Goal: Task Accomplishment & Management: Manage account settings

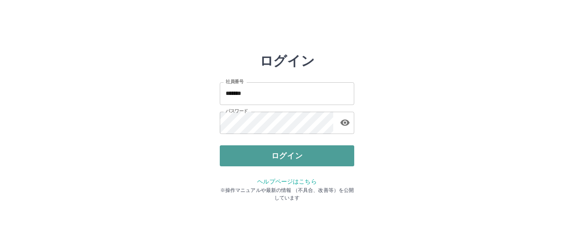
click at [311, 152] on button "ログイン" at bounding box center [287, 155] width 135 height 21
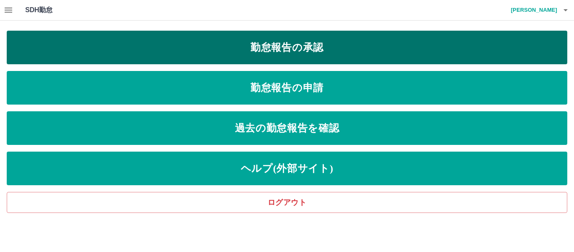
click at [281, 50] on link "勤怠報告の承認" at bounding box center [287, 48] width 561 height 34
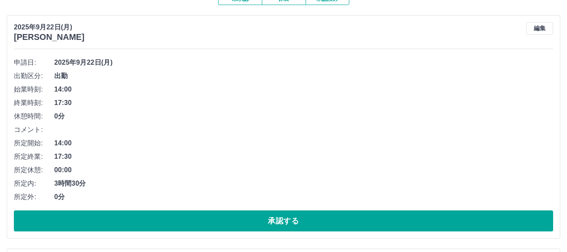
scroll to position [126, 0]
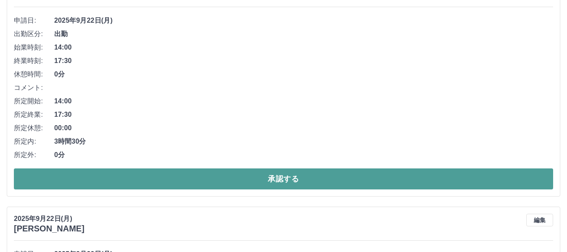
click at [250, 176] on button "承認する" at bounding box center [283, 179] width 539 height 21
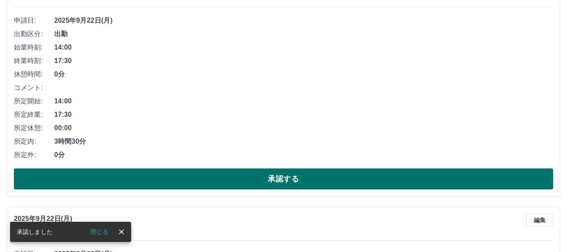
click at [270, 184] on button "承認する" at bounding box center [283, 179] width 539 height 21
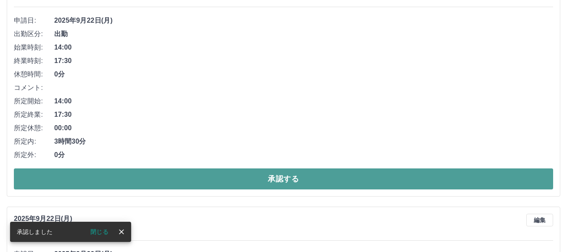
click at [268, 175] on button "承認する" at bounding box center [283, 179] width 539 height 21
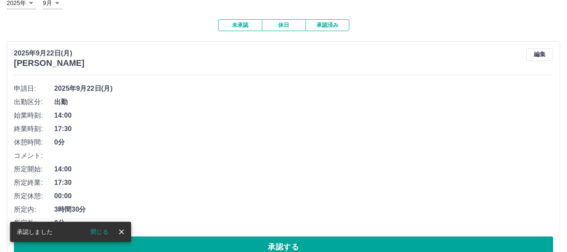
scroll to position [84, 0]
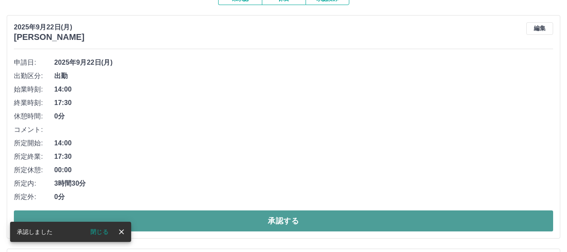
click at [266, 223] on button "承認する" at bounding box center [283, 221] width 539 height 21
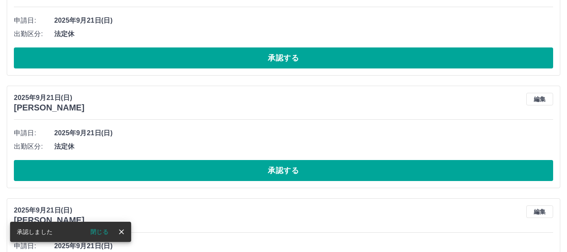
scroll to position [0, 0]
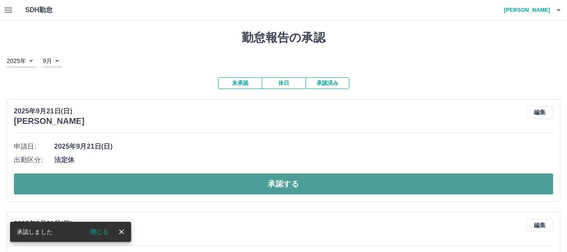
click at [288, 186] on button "承認する" at bounding box center [283, 184] width 539 height 21
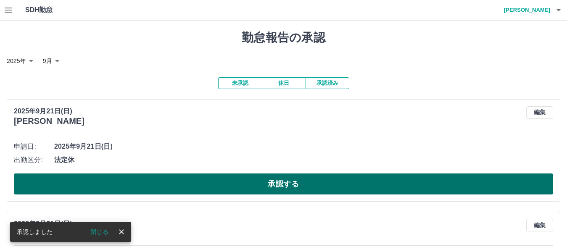
click at [292, 178] on button "承認する" at bounding box center [283, 184] width 539 height 21
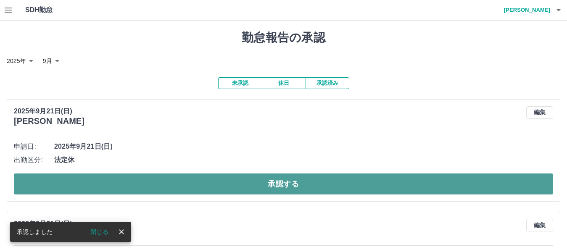
click at [295, 187] on button "承認する" at bounding box center [283, 184] width 539 height 21
click at [295, 186] on button "承認する" at bounding box center [283, 184] width 539 height 21
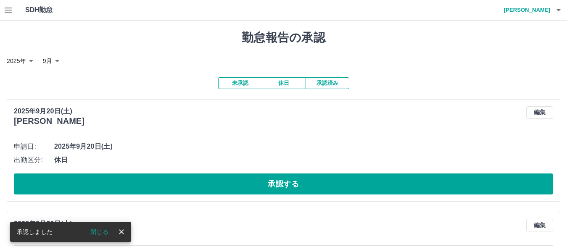
click at [295, 186] on button "承認する" at bounding box center [283, 184] width 539 height 21
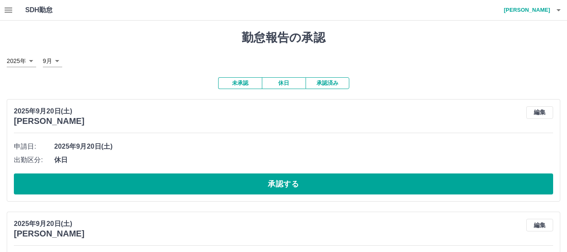
click at [295, 185] on button "承認する" at bounding box center [283, 184] width 539 height 21
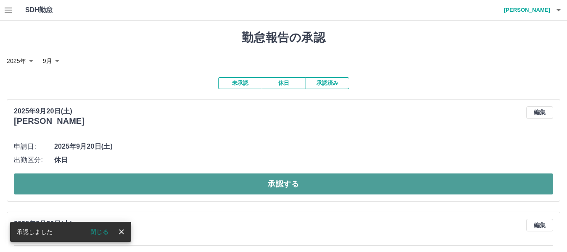
click at [292, 181] on button "承認する" at bounding box center [283, 184] width 539 height 21
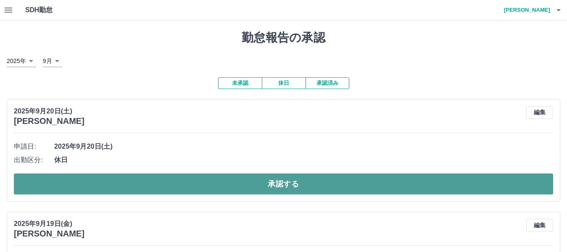
click at [294, 179] on button "承認する" at bounding box center [283, 184] width 539 height 21
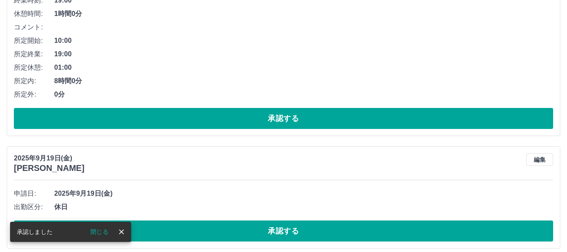
scroll to position [194, 0]
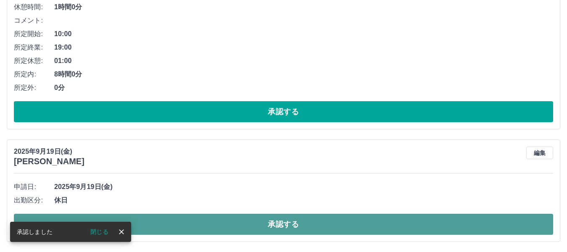
click at [298, 224] on button "承認する" at bounding box center [283, 224] width 539 height 21
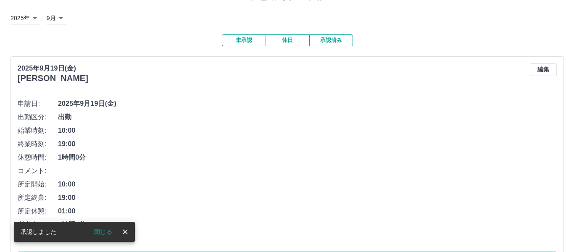
scroll to position [0, 0]
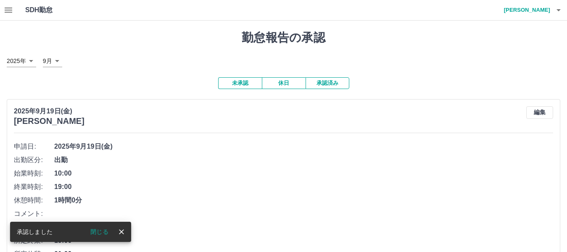
click at [557, 13] on icon "button" at bounding box center [559, 10] width 10 height 10
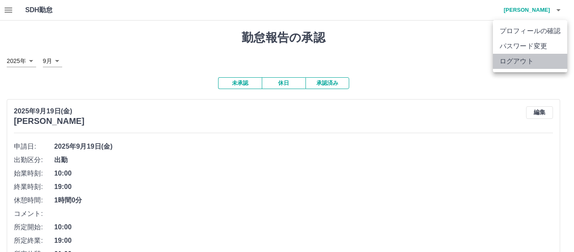
click at [541, 58] on li "ログアウト" at bounding box center [530, 61] width 74 height 15
